Goal: Book appointment/travel/reservation

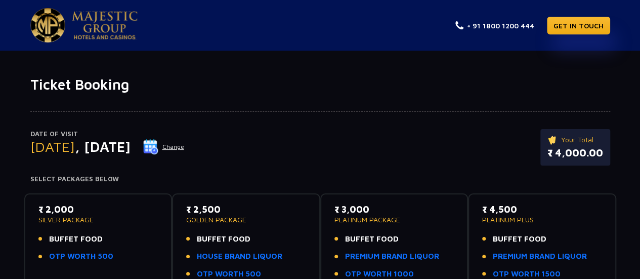
click at [185, 147] on button "Change" at bounding box center [164, 147] width 42 height 16
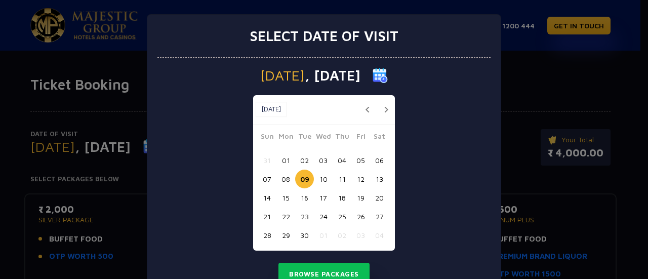
click at [384, 109] on button "button" at bounding box center [386, 109] width 13 height 13
click at [363, 109] on button "button" at bounding box center [367, 109] width 13 height 13
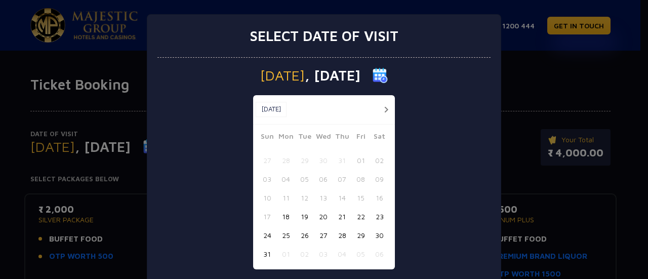
click at [382, 109] on button "button" at bounding box center [386, 109] width 13 height 13
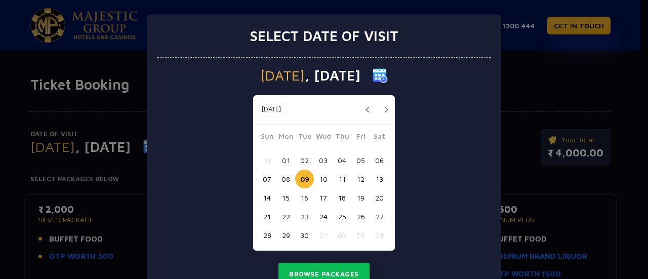
click at [382, 109] on button "button" at bounding box center [386, 109] width 13 height 13
click at [563, 80] on div "Select date of visit [DATE] [DATE] [DATE] Sun Mon Tue Wed Thu Fri Sat 31 01 02 …" at bounding box center [324, 139] width 648 height 279
